Goal: Task Accomplishment & Management: Complete application form

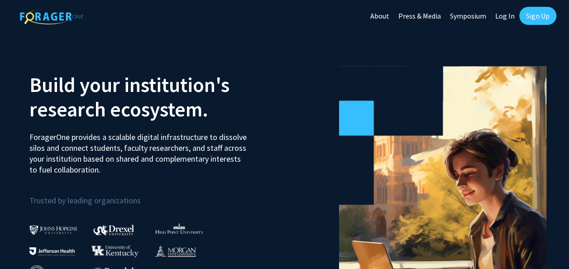
click at [509, 16] on link "Log In" at bounding box center [505, 16] width 29 height 32
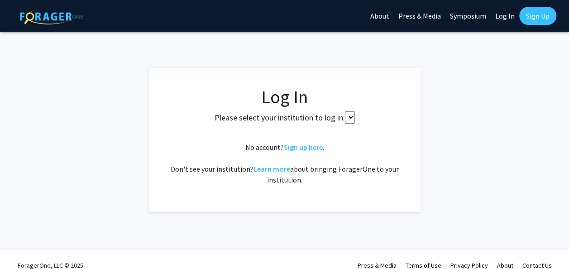
select select
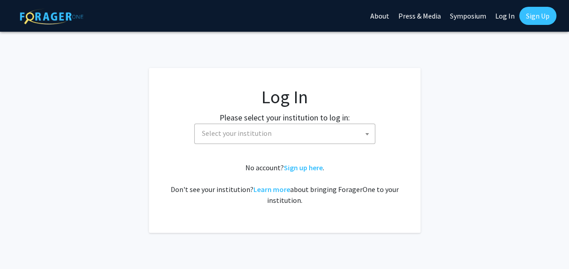
click at [234, 139] on span "Select your institution" at bounding box center [286, 133] width 176 height 19
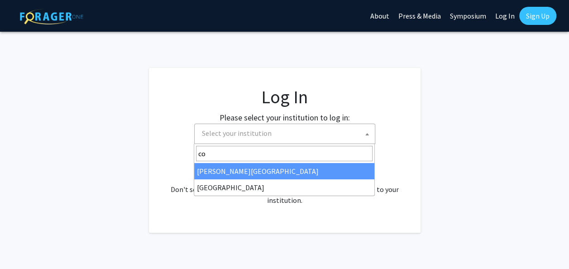
type input "c"
type input "miss"
select select "33"
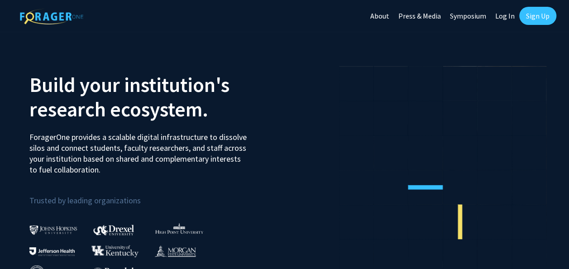
click at [497, 18] on link "Log In" at bounding box center [505, 16] width 29 height 32
select select
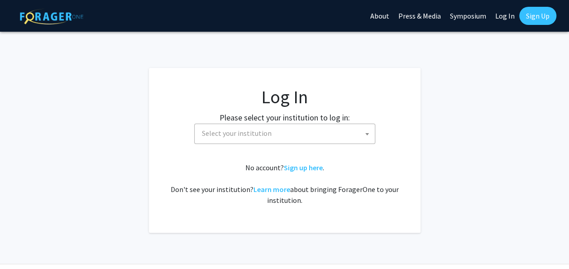
click at [235, 132] on span "Select your institution" at bounding box center [237, 133] width 70 height 9
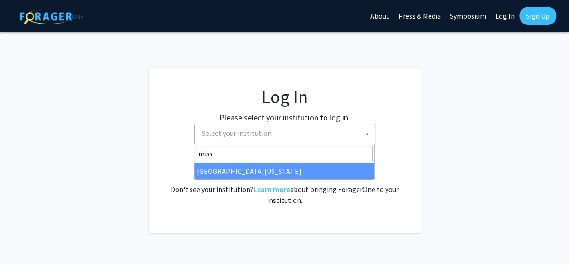
type input "miss"
select select "33"
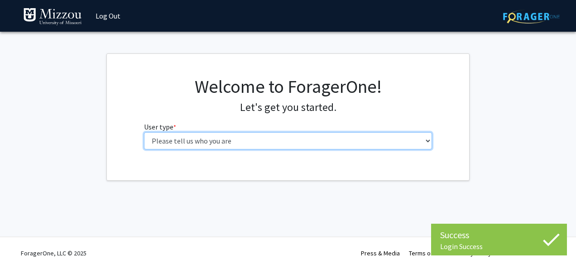
click at [186, 144] on select "Please tell us who you are Undergraduate Student Master's Student Doctoral Cand…" at bounding box center [288, 140] width 288 height 17
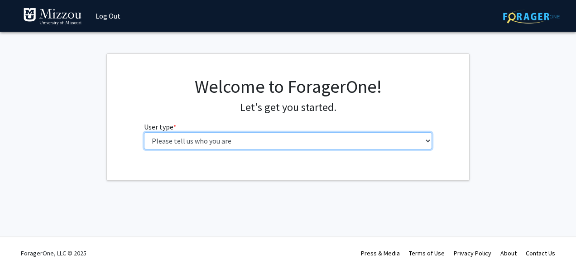
select select "5: faculty"
click at [144, 132] on select "Please tell us who you are Undergraduate Student Master's Student Doctoral Cand…" at bounding box center [288, 140] width 288 height 17
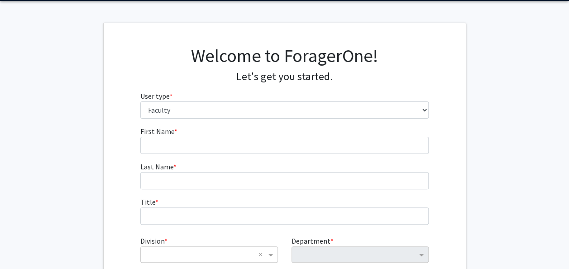
scroll to position [45, 0]
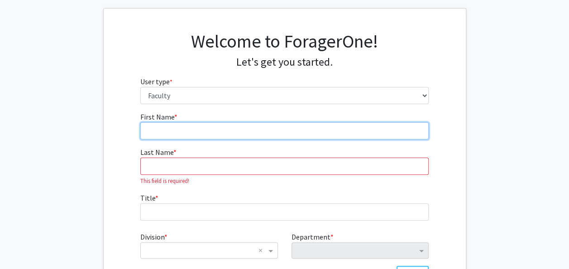
click at [167, 129] on input "First Name * required" at bounding box center [284, 130] width 288 height 17
type input "Jill"
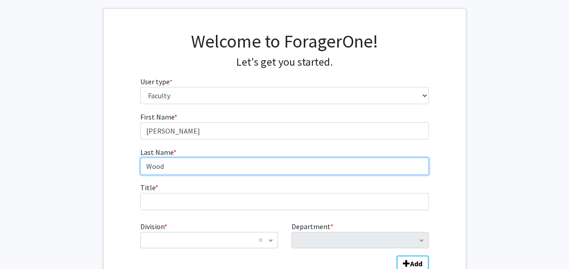
type input "Wood"
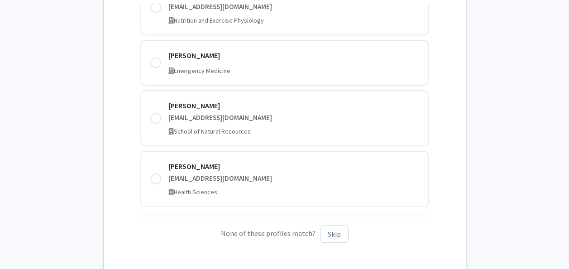
scroll to position [317, 0]
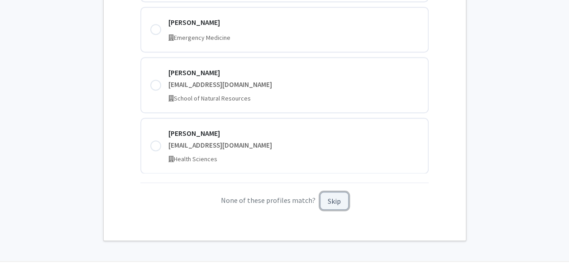
click at [334, 206] on button "Skip" at bounding box center [334, 201] width 29 height 18
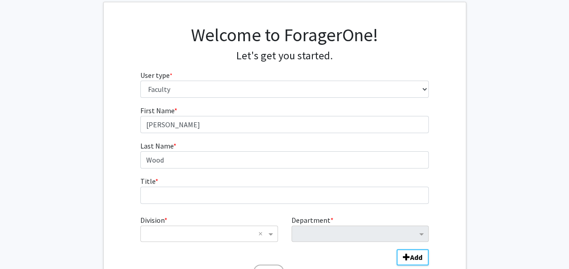
scroll to position [51, 0]
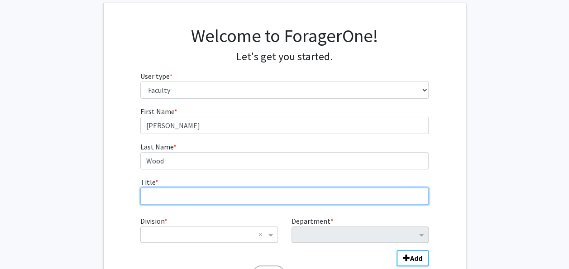
click at [163, 193] on input "Title * required" at bounding box center [284, 195] width 288 height 17
type input "Assistant Teaching Professor"
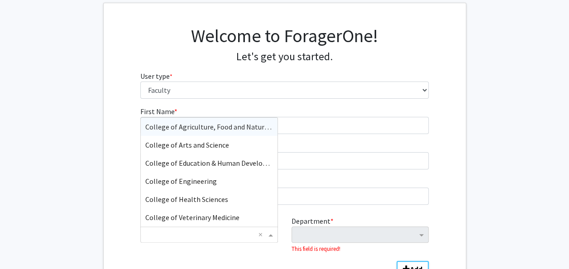
click at [209, 232] on input "Division" at bounding box center [199, 234] width 109 height 11
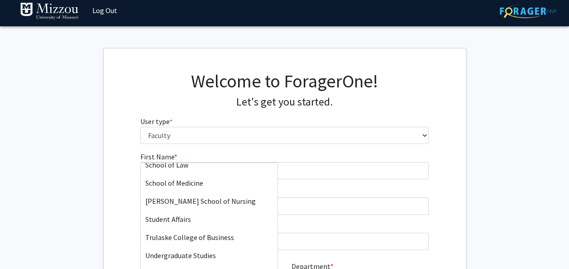
scroll to position [396, 0]
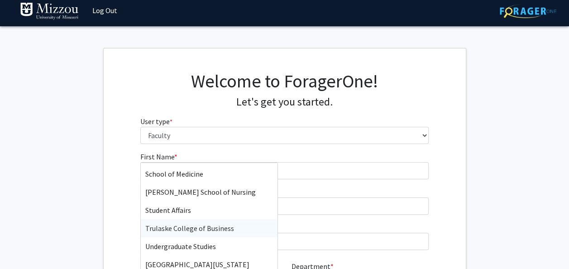
click at [192, 233] on div "Trulaske College of Business" at bounding box center [209, 228] width 136 height 18
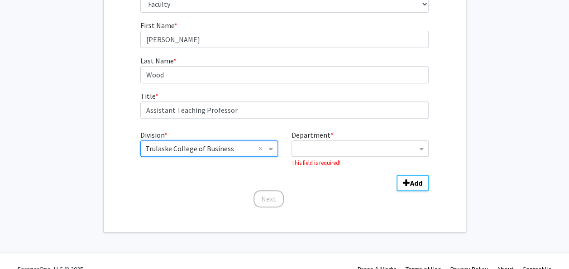
scroll to position [141, 0]
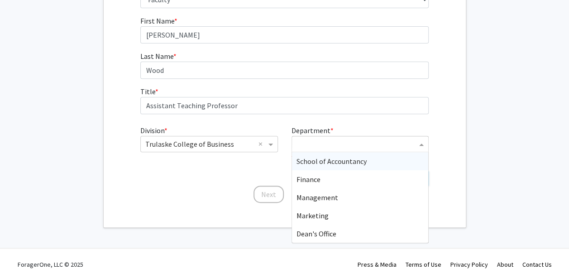
click at [319, 148] on input "Department" at bounding box center [356, 144] width 120 height 11
click at [312, 197] on span "Management" at bounding box center [317, 197] width 42 height 9
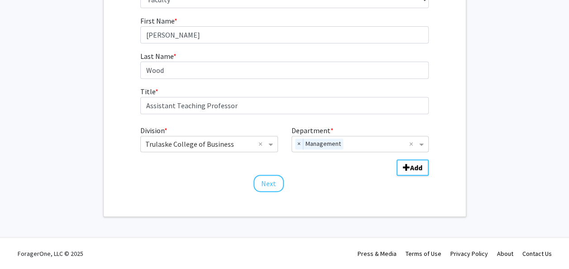
click at [253, 185] on div "First Name * required Jill Last Name * required Wood Title * required Assistant…" at bounding box center [284, 103] width 302 height 177
click at [263, 184] on button "Next" at bounding box center [268, 183] width 30 height 17
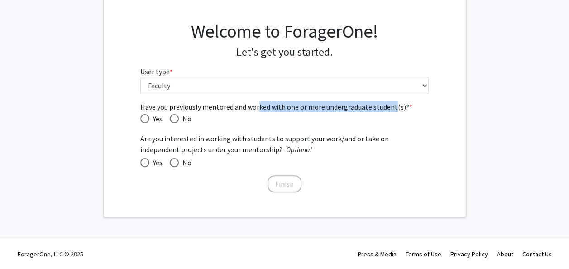
drag, startPoint x: 257, startPoint y: 106, endPoint x: 393, endPoint y: 108, distance: 135.3
click at [393, 108] on span "Have you previously mentored and worked with one or more undergraduate student(…" at bounding box center [284, 106] width 288 height 11
click at [173, 117] on span "Have you previously mentored and worked with one or more undergraduate student(…" at bounding box center [174, 118] width 9 height 9
click at [173, 117] on input "No" at bounding box center [174, 118] width 9 height 9
radio input "true"
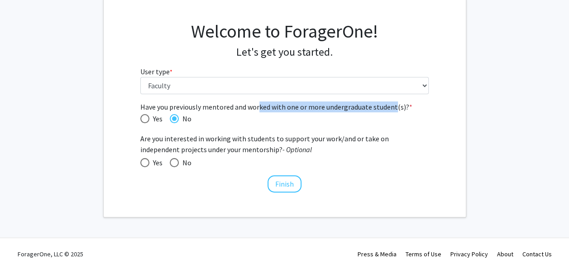
click at [175, 162] on span at bounding box center [174, 162] width 9 height 9
click at [175, 162] on input "No" at bounding box center [174, 162] width 9 height 9
radio input "true"
click at [279, 182] on button "Finish" at bounding box center [284, 183] width 34 height 17
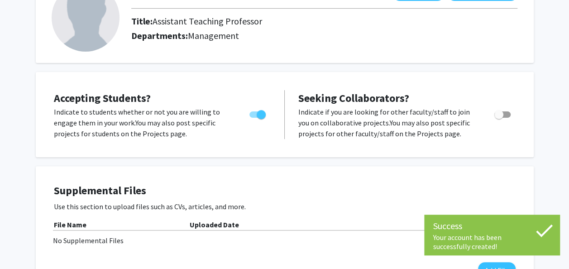
scroll to position [91, 0]
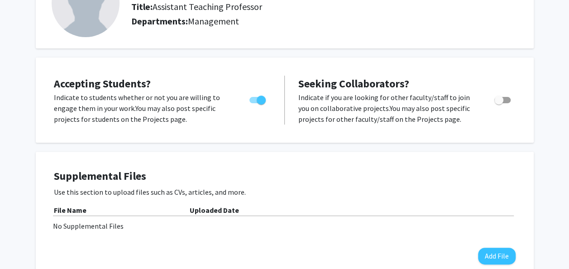
click at [253, 100] on span "Toggle" at bounding box center [257, 100] width 16 height 6
click at [253, 103] on input "Would you like to permit student requests?" at bounding box center [253, 103] width 0 height 0
checkbox input "false"
click at [100, 85] on span "Accepting Students?" at bounding box center [102, 83] width 97 height 14
click at [128, 114] on p "Indicate to students whether or not you are willing to engage them in your work…" at bounding box center [143, 108] width 178 height 33
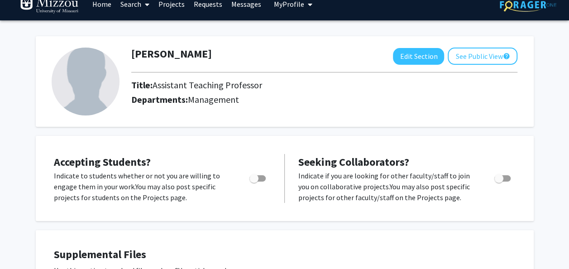
scroll to position [0, 0]
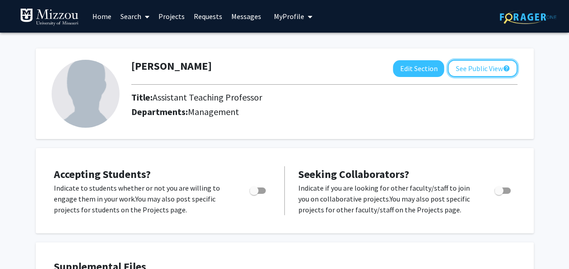
click at [484, 67] on button "See Public View help" at bounding box center [483, 68] width 70 height 17
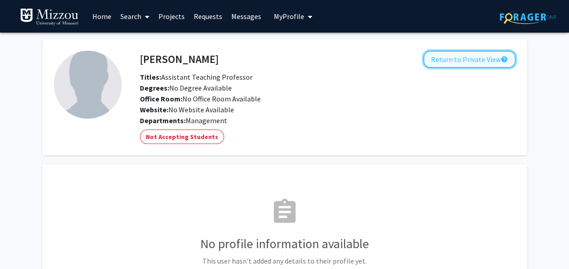
click at [450, 57] on button "Return to Private View help" at bounding box center [469, 59] width 92 height 17
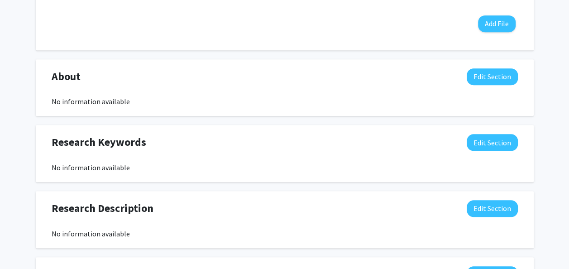
scroll to position [309, 0]
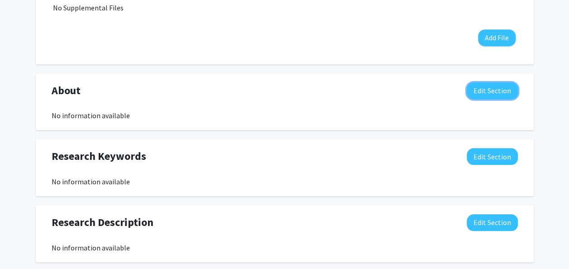
click at [502, 91] on button "Edit Section" at bounding box center [492, 90] width 51 height 17
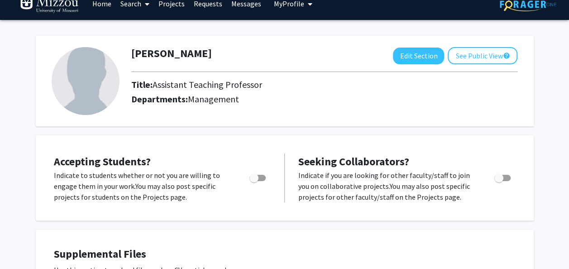
scroll to position [0, 0]
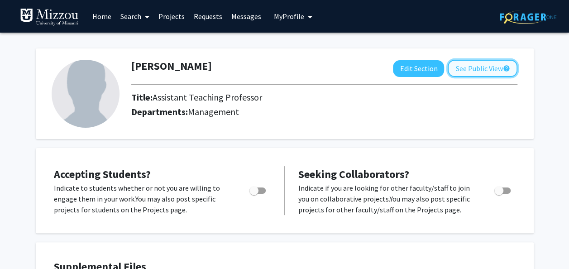
click at [471, 66] on button "See Public View help" at bounding box center [483, 68] width 70 height 17
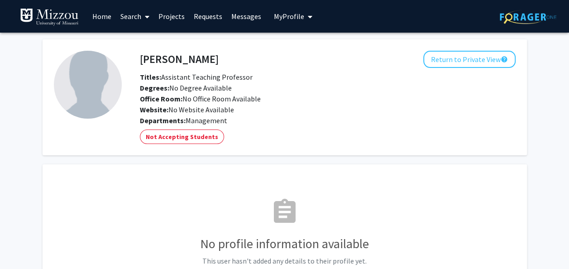
click at [304, 18] on span "My profile dropdown to access profile and logout" at bounding box center [308, 17] width 8 height 32
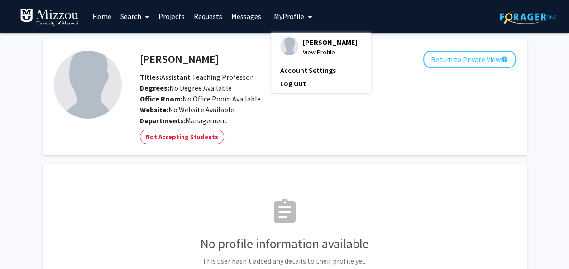
click at [99, 16] on link "Home" at bounding box center [102, 16] width 28 height 32
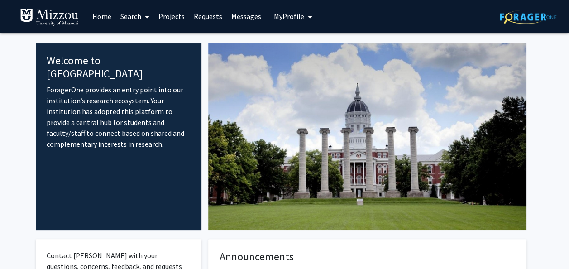
click at [288, 18] on span "My Profile" at bounding box center [289, 16] width 30 height 9
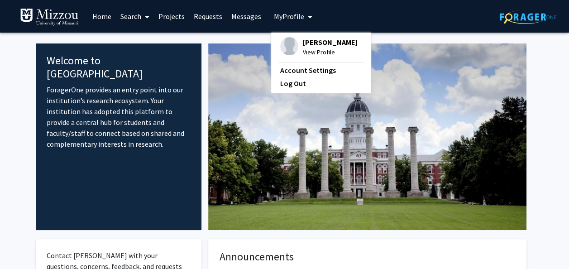
click at [312, 43] on span "Jill Wood" at bounding box center [330, 42] width 55 height 10
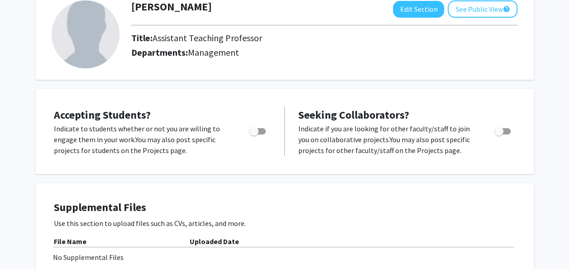
scroll to position [45, 0]
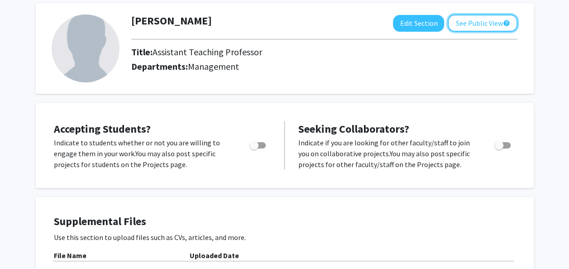
click at [464, 23] on button "See Public View help" at bounding box center [483, 22] width 70 height 17
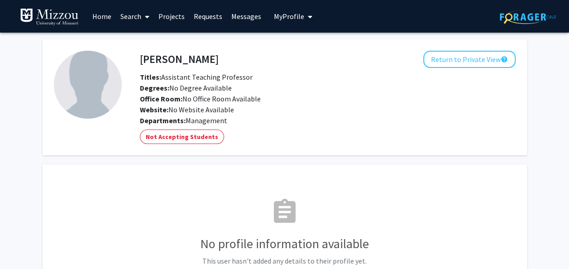
click at [275, 14] on span "My Profile" at bounding box center [289, 16] width 30 height 9
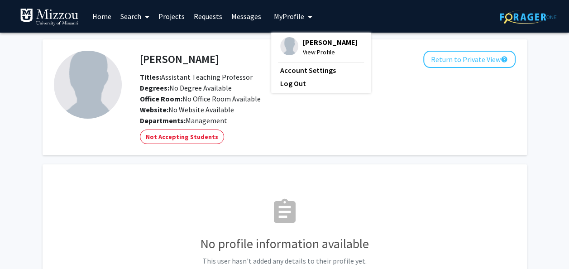
drag, startPoint x: 290, startPoint y: 82, endPoint x: 267, endPoint y: 74, distance: 23.6
click at [290, 83] on link "Log Out" at bounding box center [320, 83] width 81 height 11
